Goal: Browse casually: Explore the website without a specific task or goal

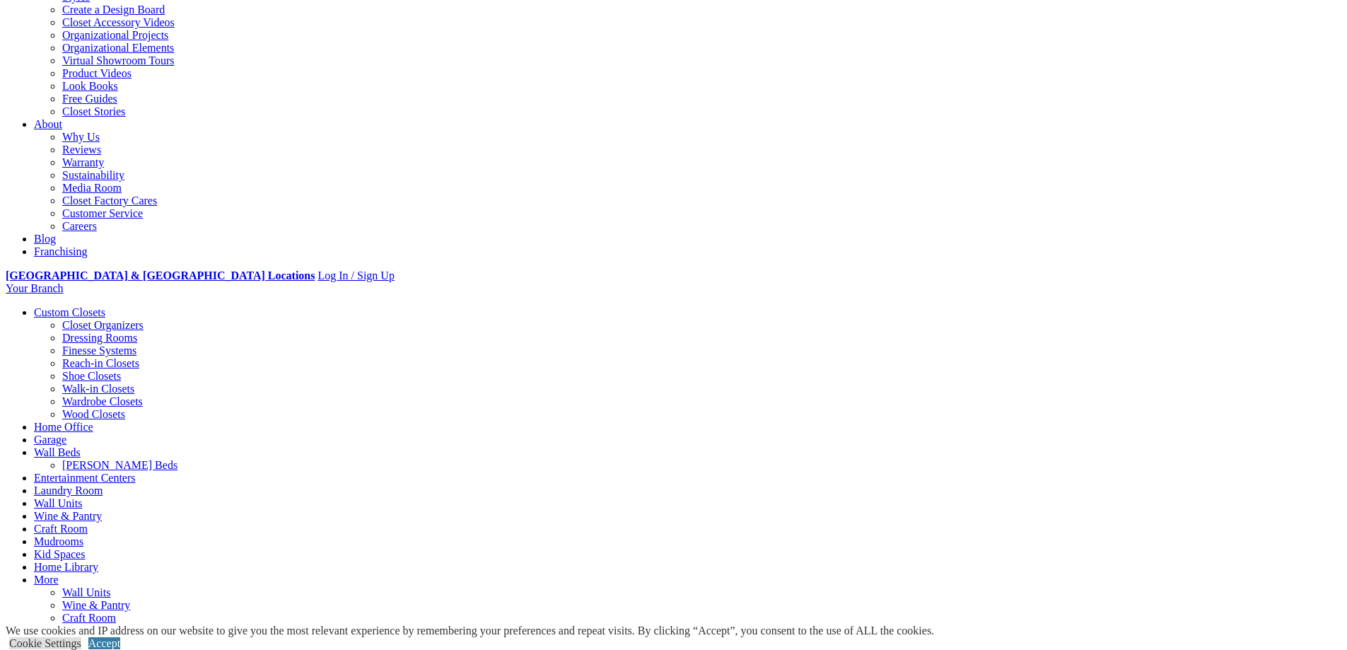
scroll to position [71, 0]
